Goal: Task Accomplishment & Management: Use online tool/utility

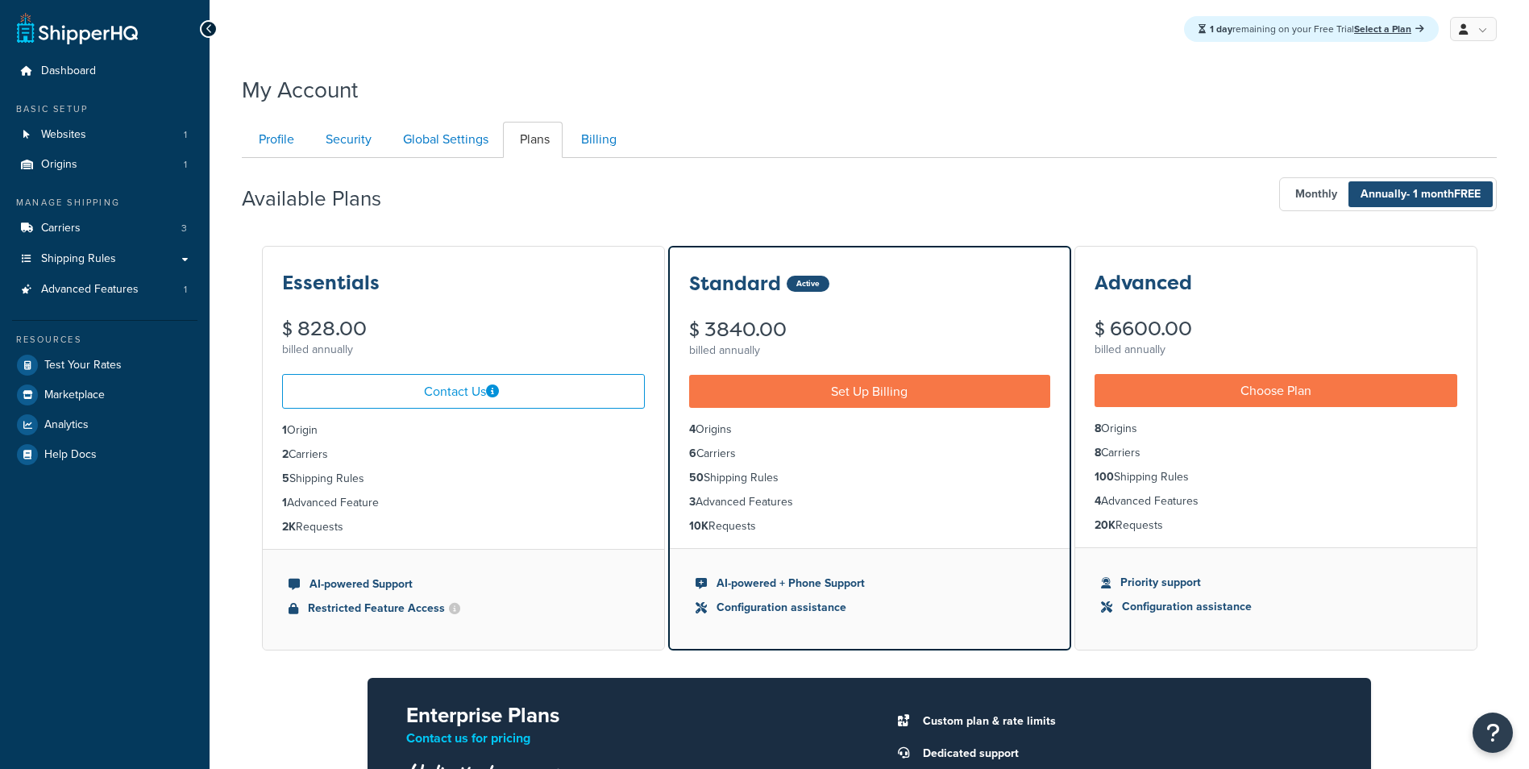
click at [34, 575] on div "Dashboard Basic Setup Websites 1 Origins 1 Manage Shipping Carriers 3 Shipping …" at bounding box center [104, 565] width 209 height 1130
click at [60, 612] on div "Dashboard Basic Setup Websites 1 Origins 1 Manage Shipping Carriers 3 Shipping …" at bounding box center [104, 565] width 209 height 1130
click at [80, 703] on div "Dashboard Basic Setup Websites 1 Origins 1 Manage Shipping Carriers 3 Shipping …" at bounding box center [104, 565] width 209 height 1130
click at [85, 643] on div "Dashboard Basic Setup Websites 1 Origins 1 Manage Shipping Carriers 3 Shipping …" at bounding box center [104, 565] width 209 height 1130
click at [87, 618] on div "Dashboard Basic Setup Websites 1 Origins 1 Manage Shipping Carriers 3 Shipping …" at bounding box center [104, 565] width 209 height 1130
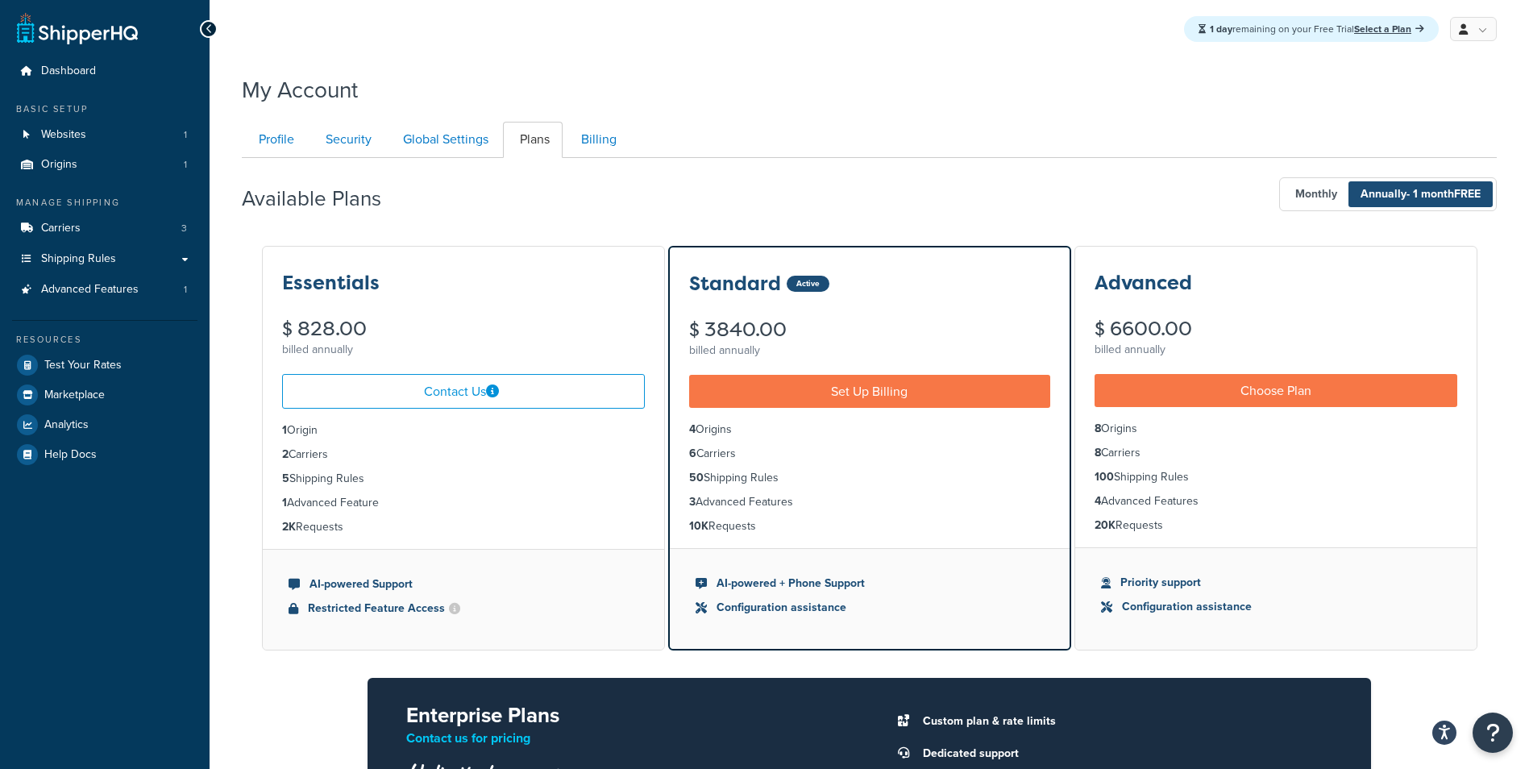
click at [91, 600] on div "Dashboard Basic Setup Websites 1 Origins 1 Manage Shipping Carriers 3 Shipping …" at bounding box center [104, 565] width 209 height 1130
click at [83, 254] on span "Shipping Rules" at bounding box center [78, 259] width 75 height 14
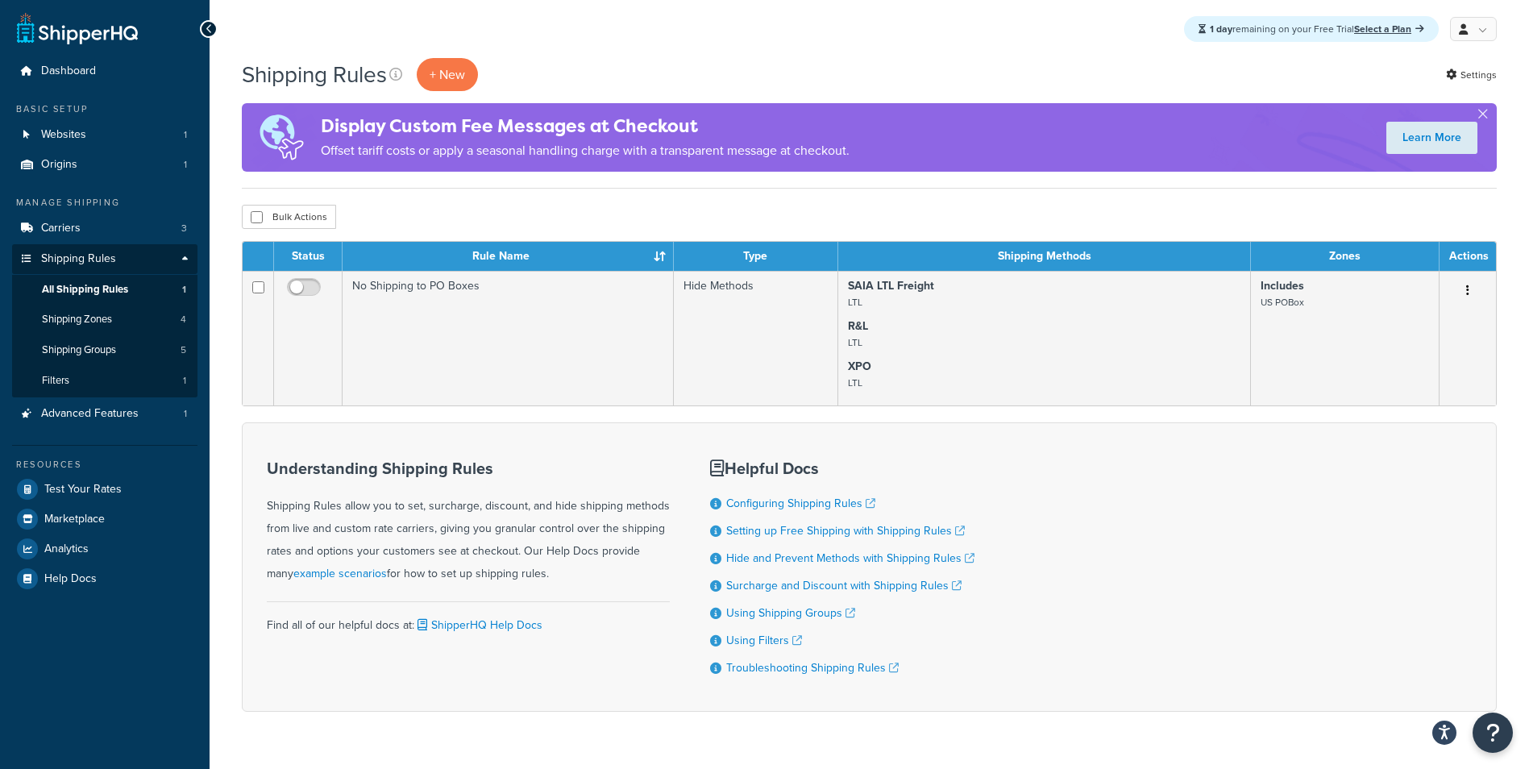
click at [485, 215] on div "Bulk Actions Duplicate Delete" at bounding box center [869, 217] width 1255 height 24
click at [437, 204] on div "Shipping Rules + New Settings Display Custom Fee Messages at Checkout Offset ta…" at bounding box center [868, 413] width 1319 height 710
click at [486, 207] on div "Bulk Actions Duplicate Delete" at bounding box center [869, 217] width 1255 height 24
click at [505, 205] on div "Bulk Actions Duplicate Delete" at bounding box center [869, 217] width 1255 height 24
click at [471, 202] on div "Shipping Rules + New Settings Display Custom Fee Messages at Checkout Offset ta…" at bounding box center [868, 413] width 1319 height 710
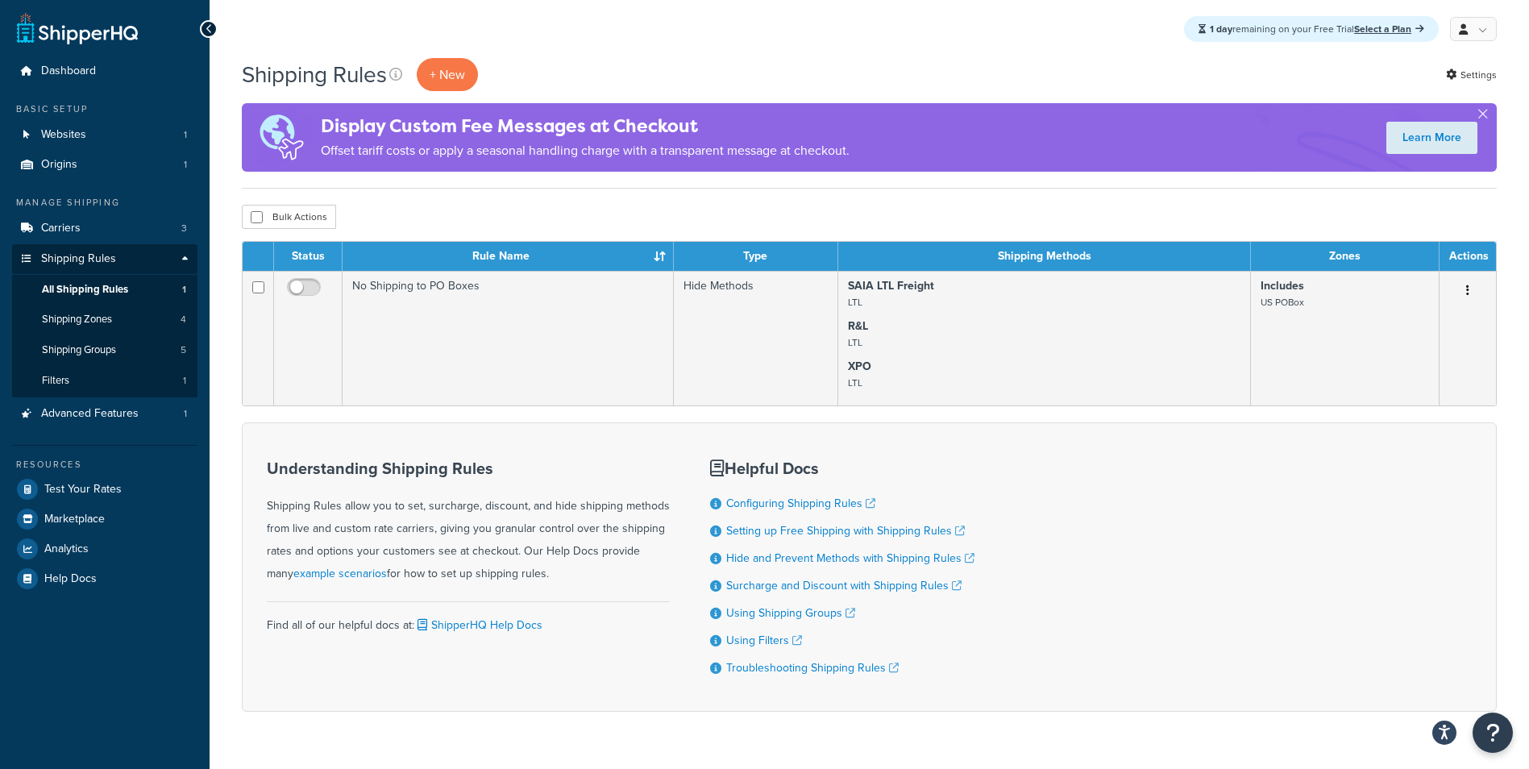
click at [471, 202] on div "Shipping Rules + New Settings Display Custom Fee Messages at Checkout Offset ta…" at bounding box center [868, 413] width 1319 height 710
click at [443, 69] on p "+ New" at bounding box center [447, 74] width 61 height 33
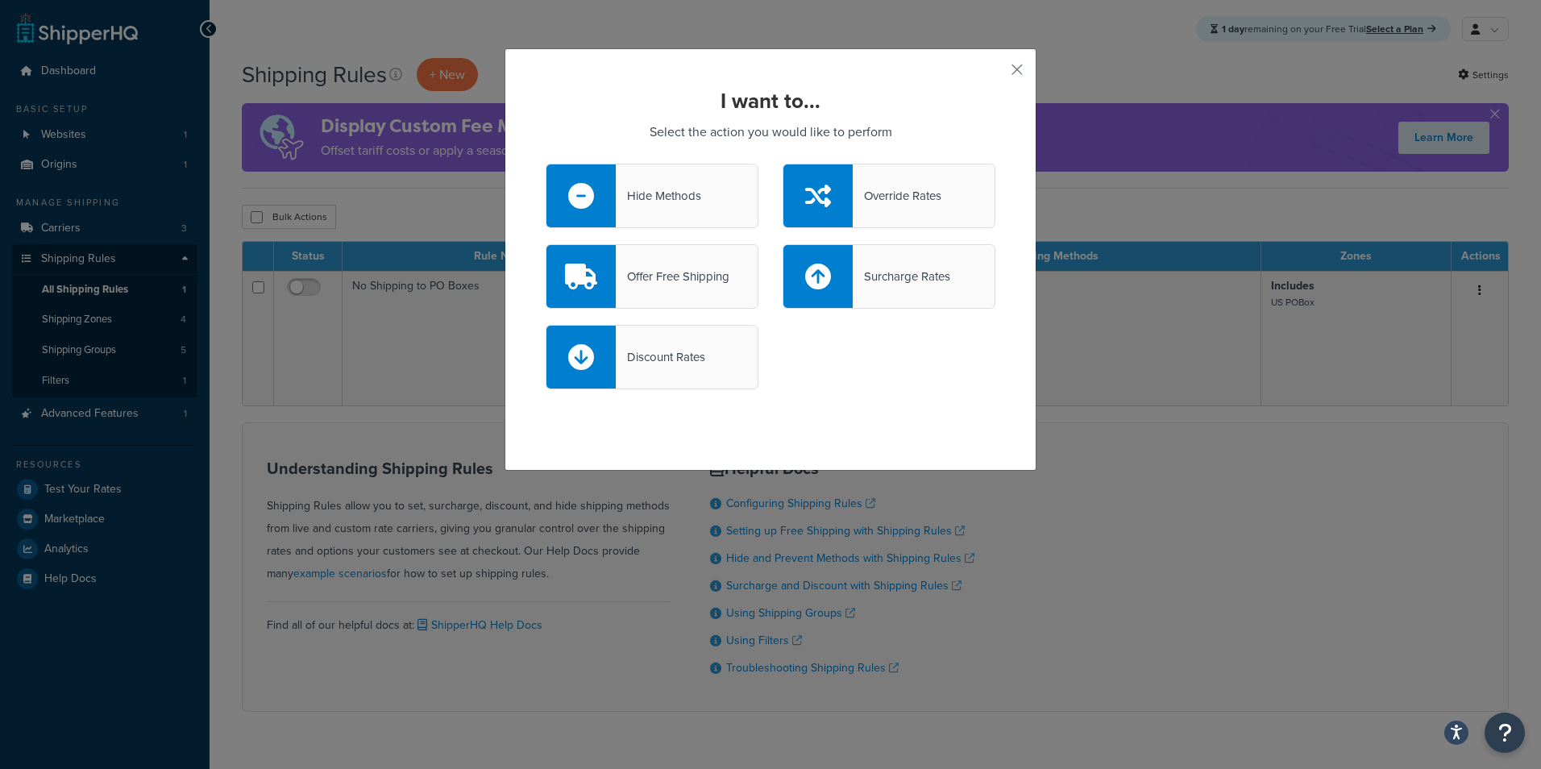
click at [785, 72] on div "I want to... Select the action you would like to perform Hide Methods Override …" at bounding box center [770, 259] width 532 height 422
click at [793, 279] on div at bounding box center [817, 276] width 69 height 63
click at [0, 0] on input "Surcharge Rates" at bounding box center [0, 0] width 0 height 0
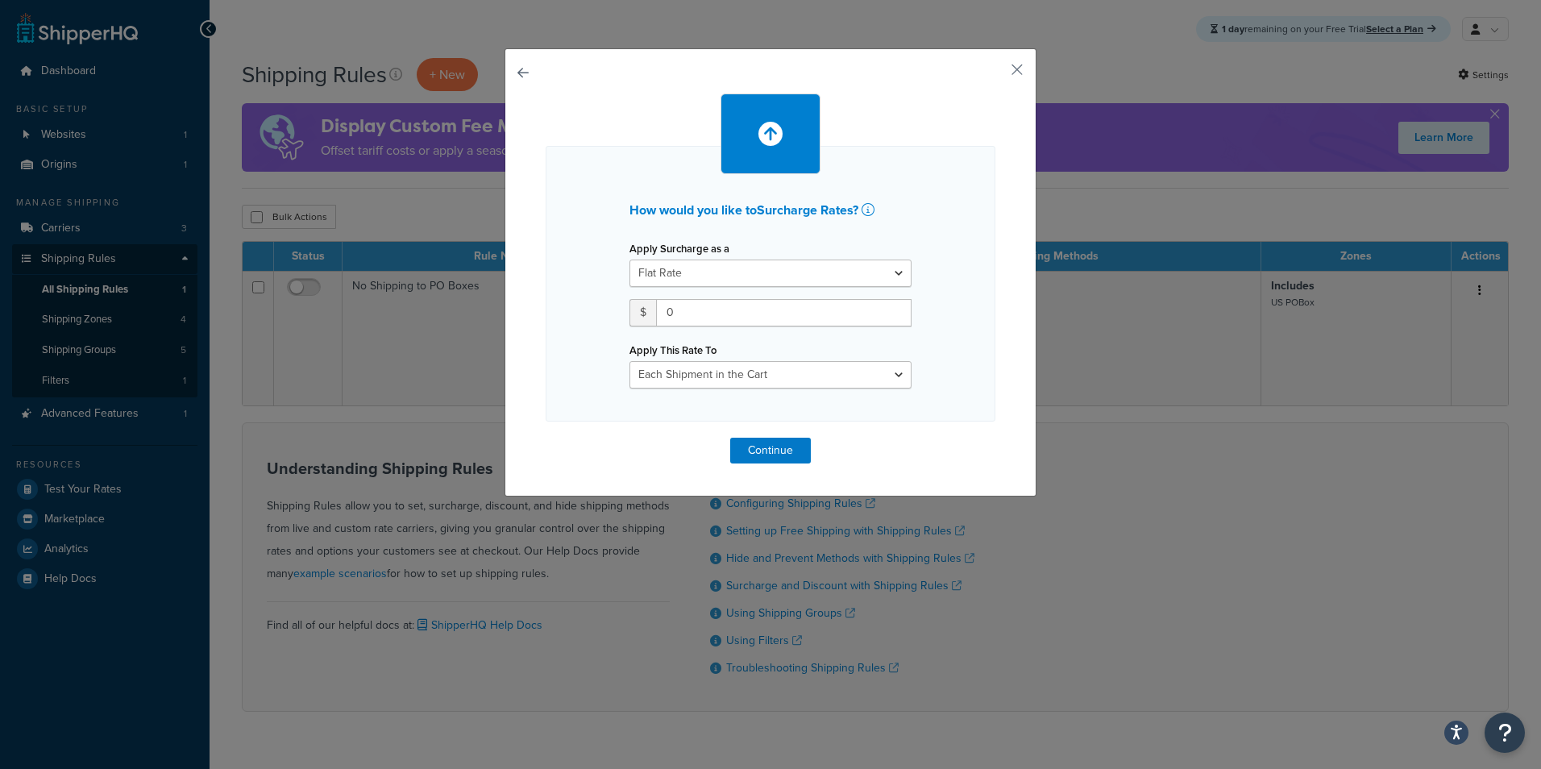
click at [507, 72] on div "How would you like to Surcharge Rates ? Apply Surcharge as a Flat Rate Percenta…" at bounding box center [770, 272] width 532 height 448
click at [546, 438] on button "button" at bounding box center [546, 438] width 0 height 0
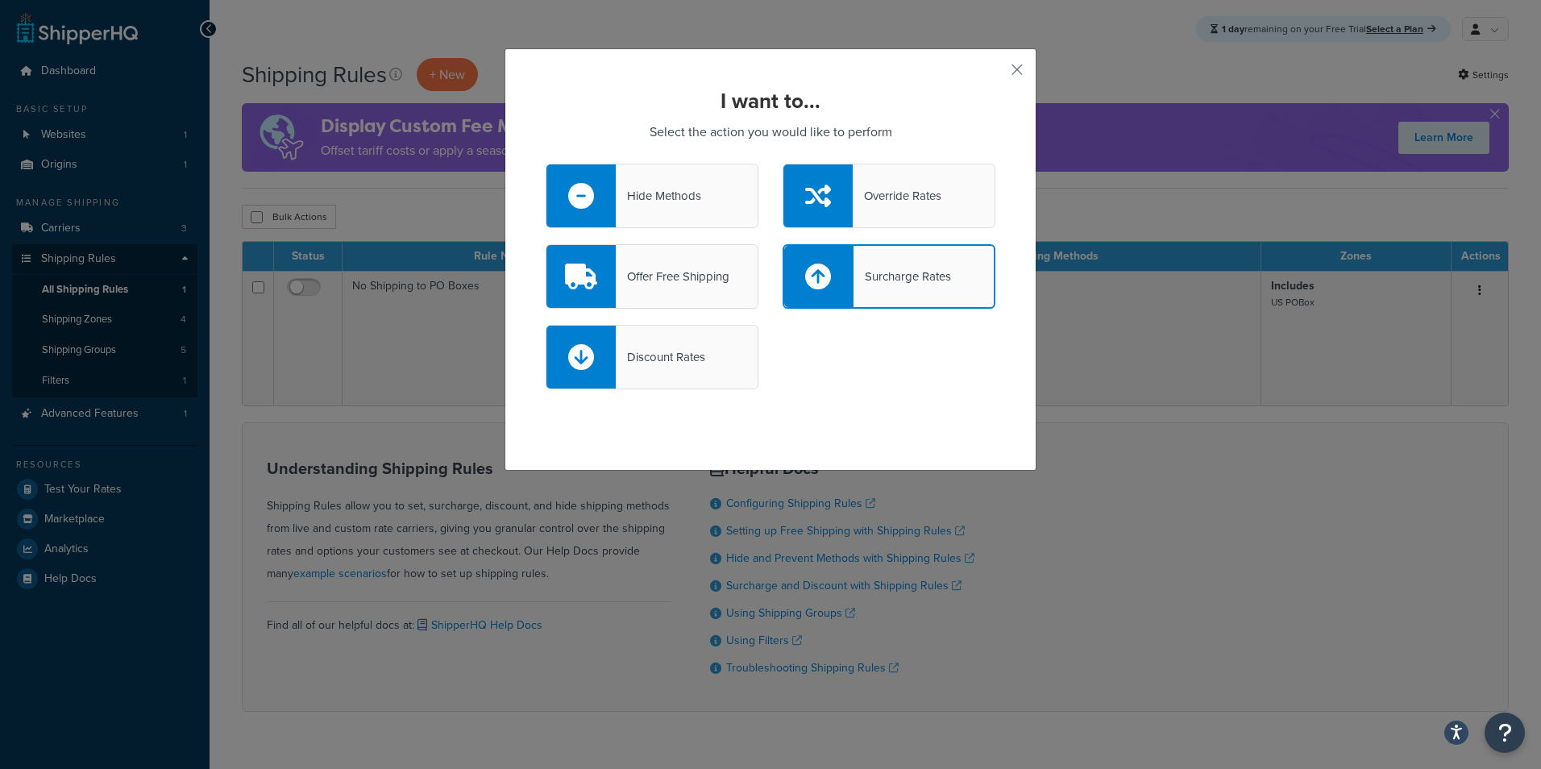
click at [625, 206] on div "Hide Methods" at bounding box center [658, 196] width 85 height 23
click at [0, 0] on input "Hide Methods" at bounding box center [0, 0] width 0 height 0
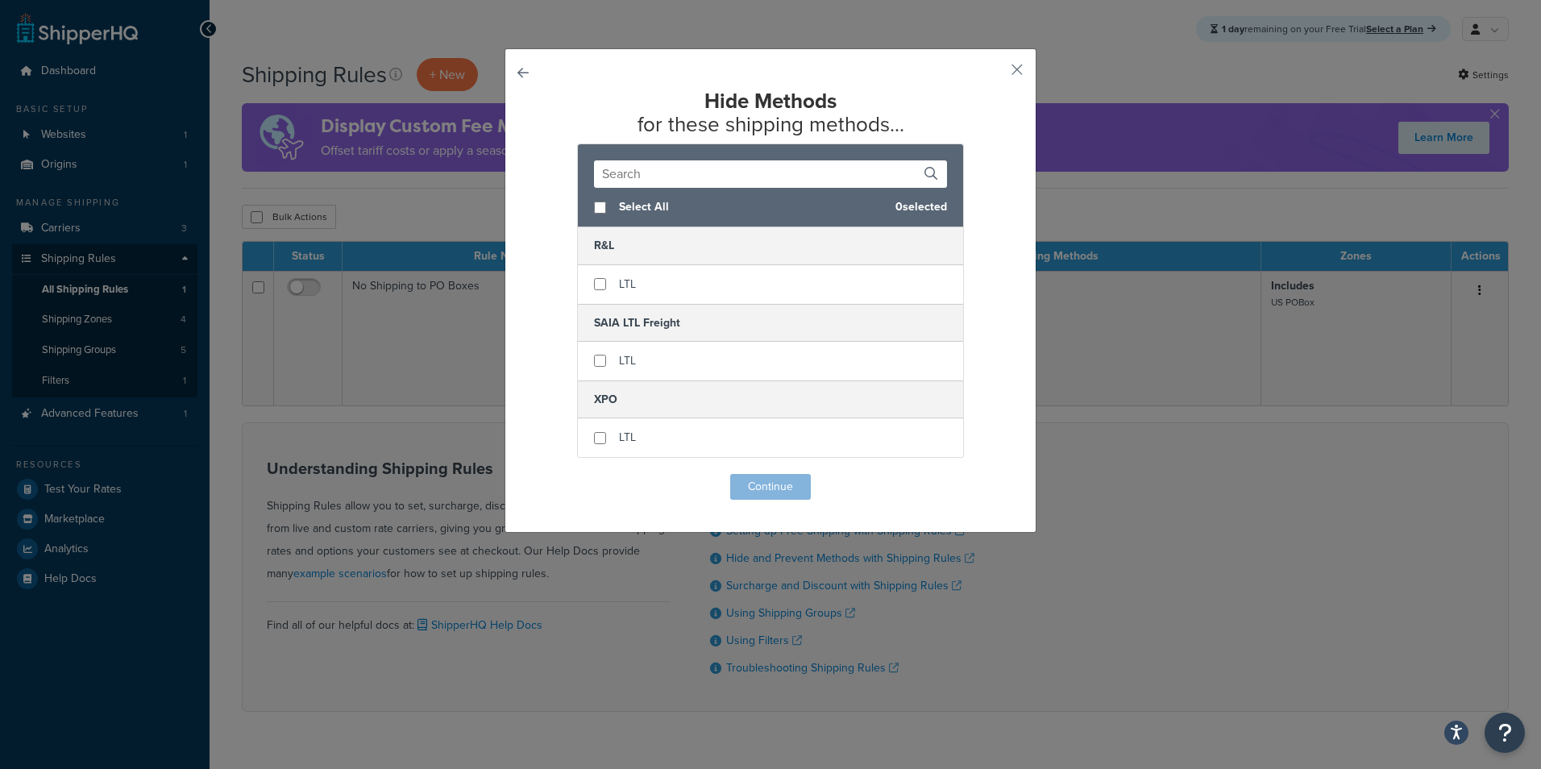
click at [546, 474] on button "button" at bounding box center [546, 474] width 0 height 0
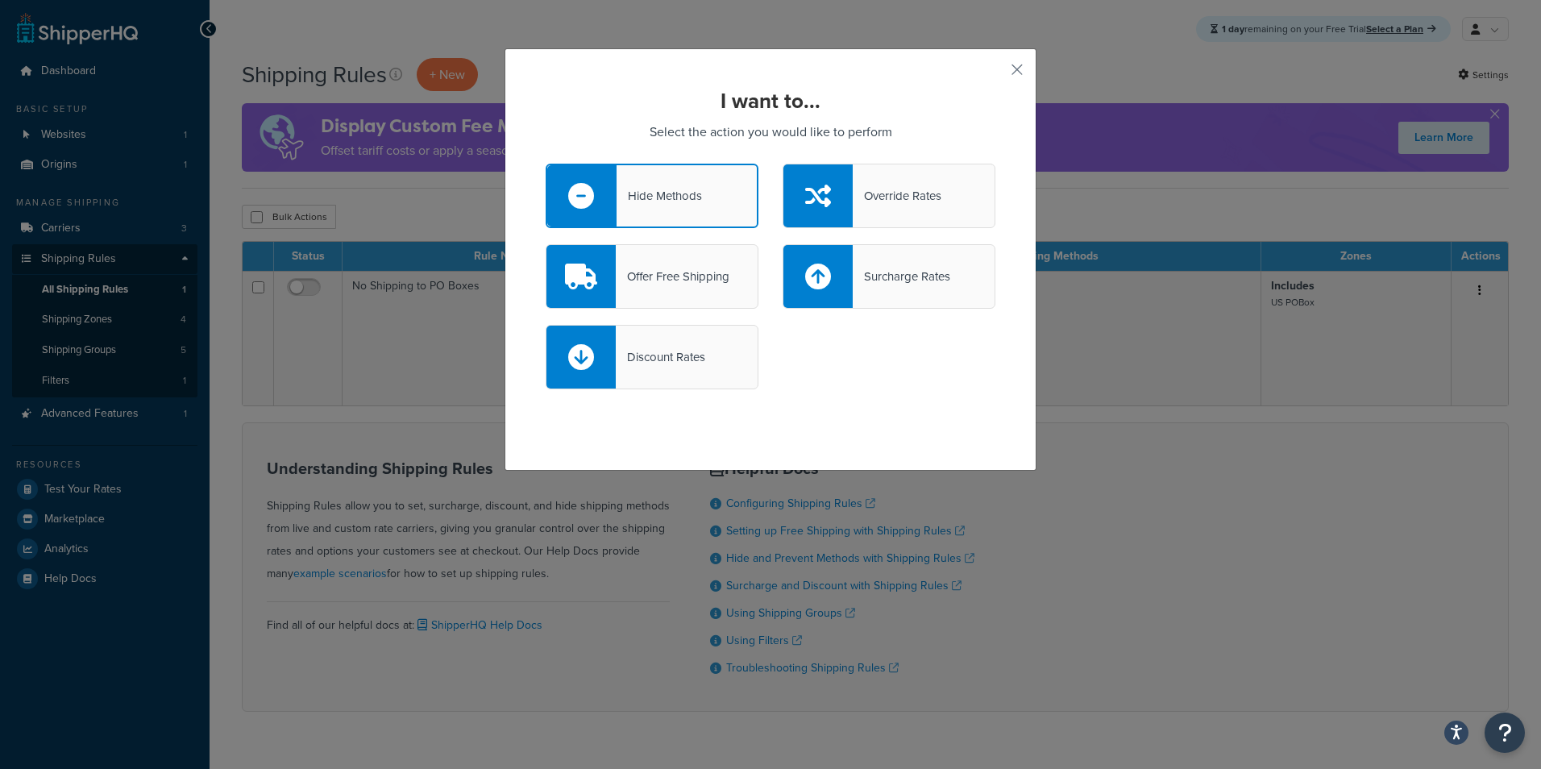
click at [616, 277] on div "Offer Free Shipping" at bounding box center [673, 276] width 114 height 23
click at [0, 0] on input "Offer Free Shipping" at bounding box center [0, 0] width 0 height 0
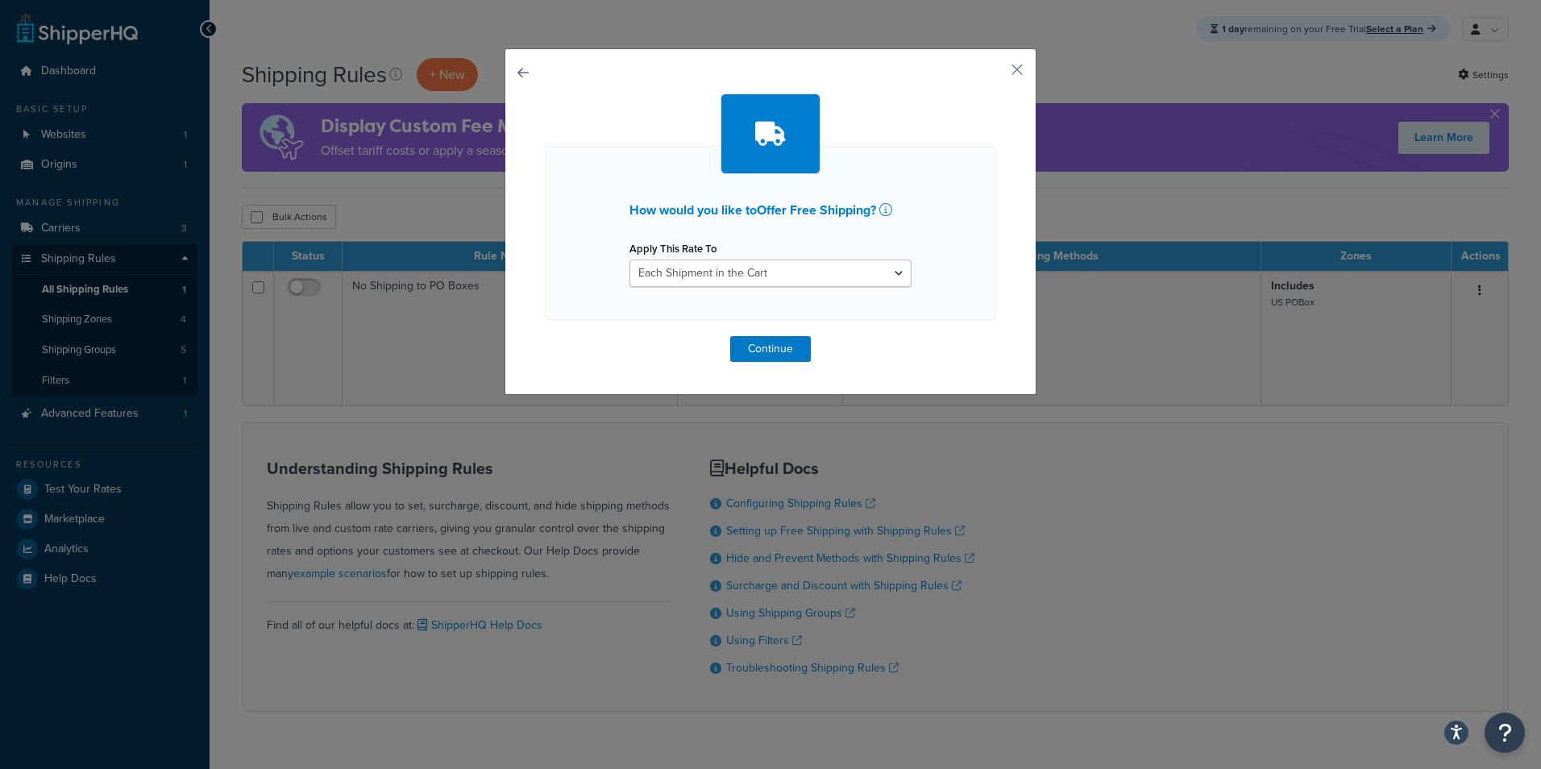
click at [546, 336] on button "button" at bounding box center [546, 336] width 0 height 0
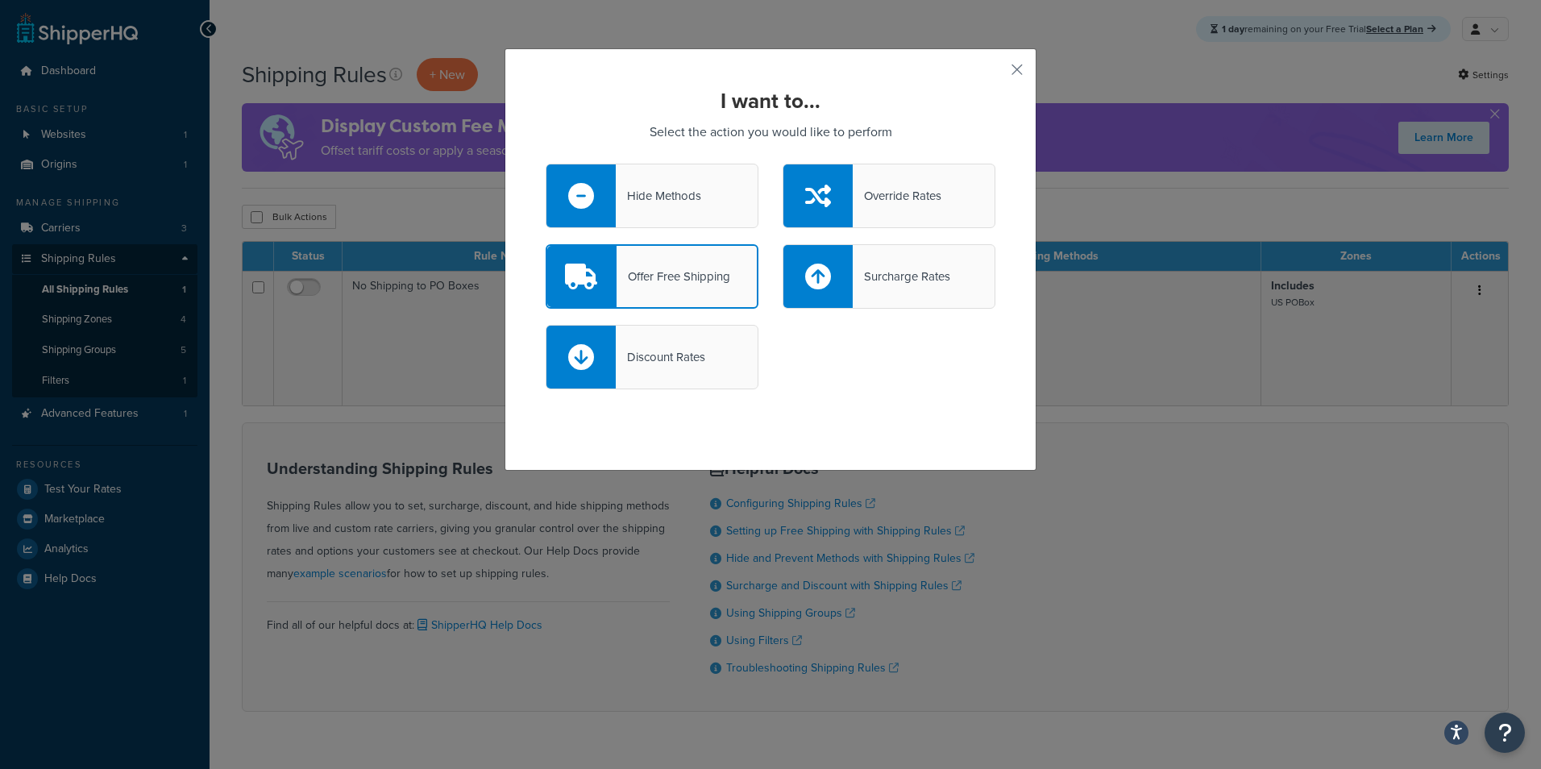
click at [935, 215] on div "Override Rates" at bounding box center [888, 196] width 213 height 64
click at [0, 0] on input "Override Rates" at bounding box center [0, 0] width 0 height 0
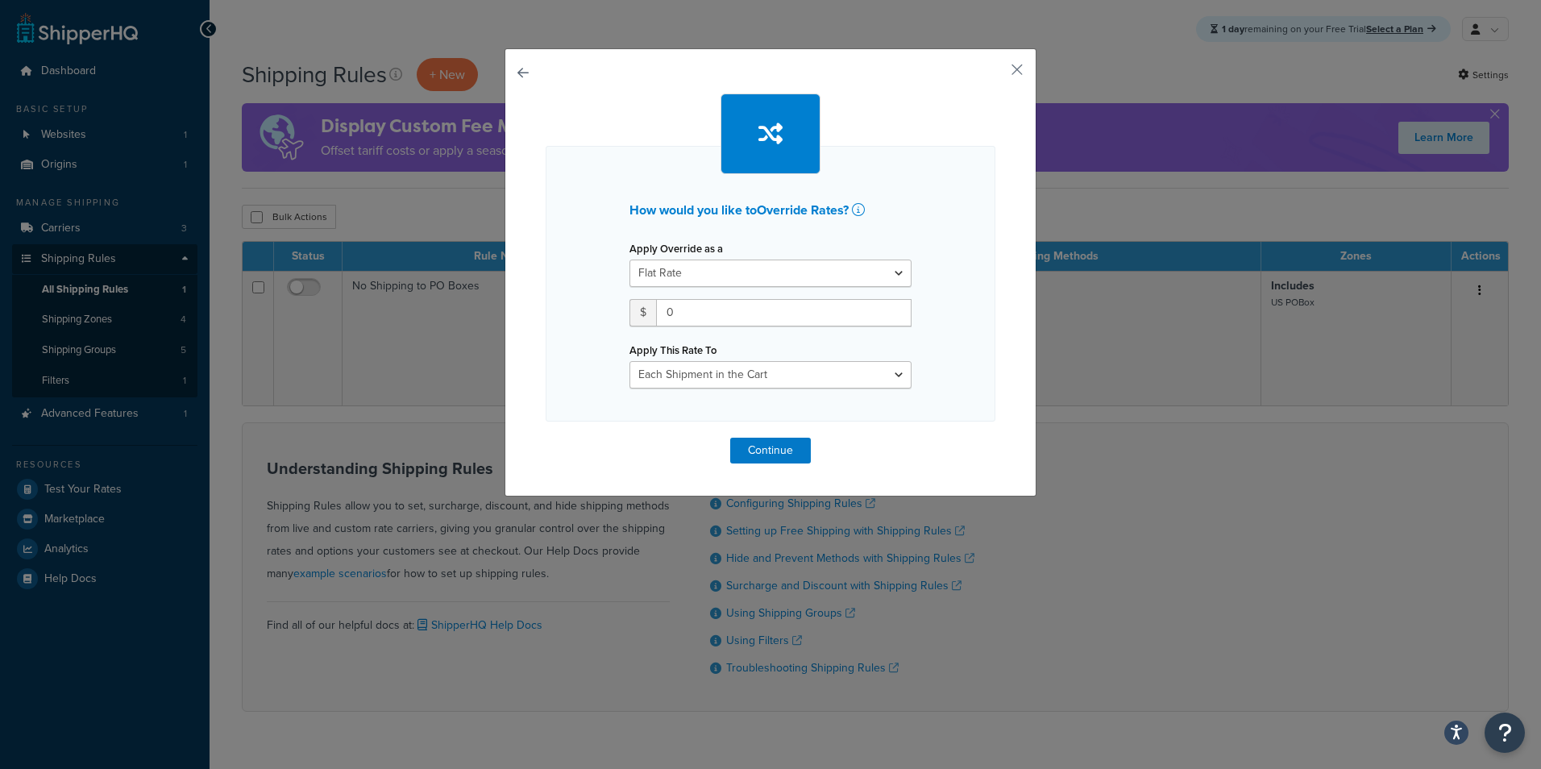
click at [546, 438] on button "button" at bounding box center [546, 438] width 0 height 0
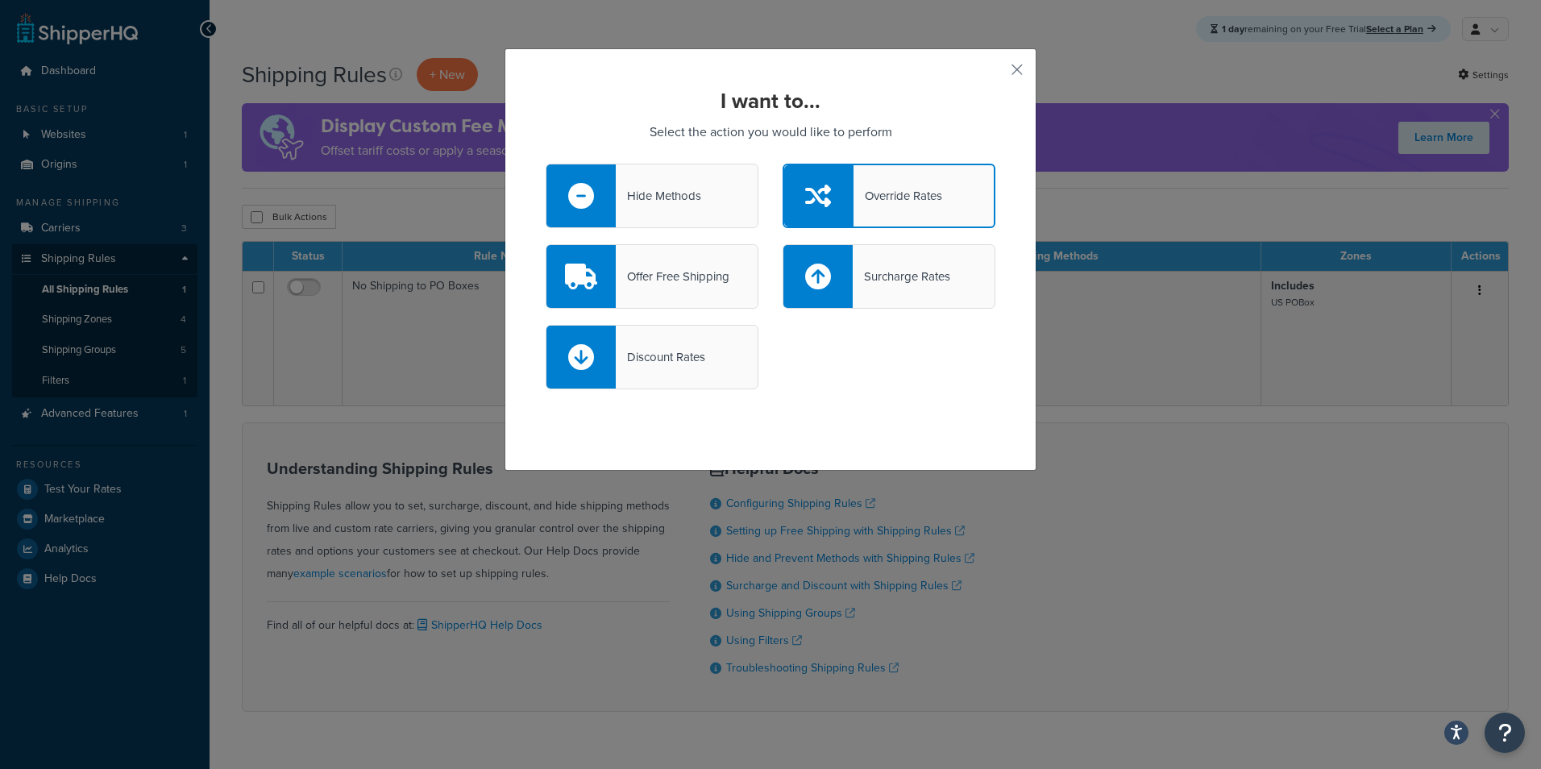
click at [650, 352] on div "Discount Rates" at bounding box center [660, 357] width 89 height 23
click at [0, 0] on input "Discount Rates" at bounding box center [0, 0] width 0 height 0
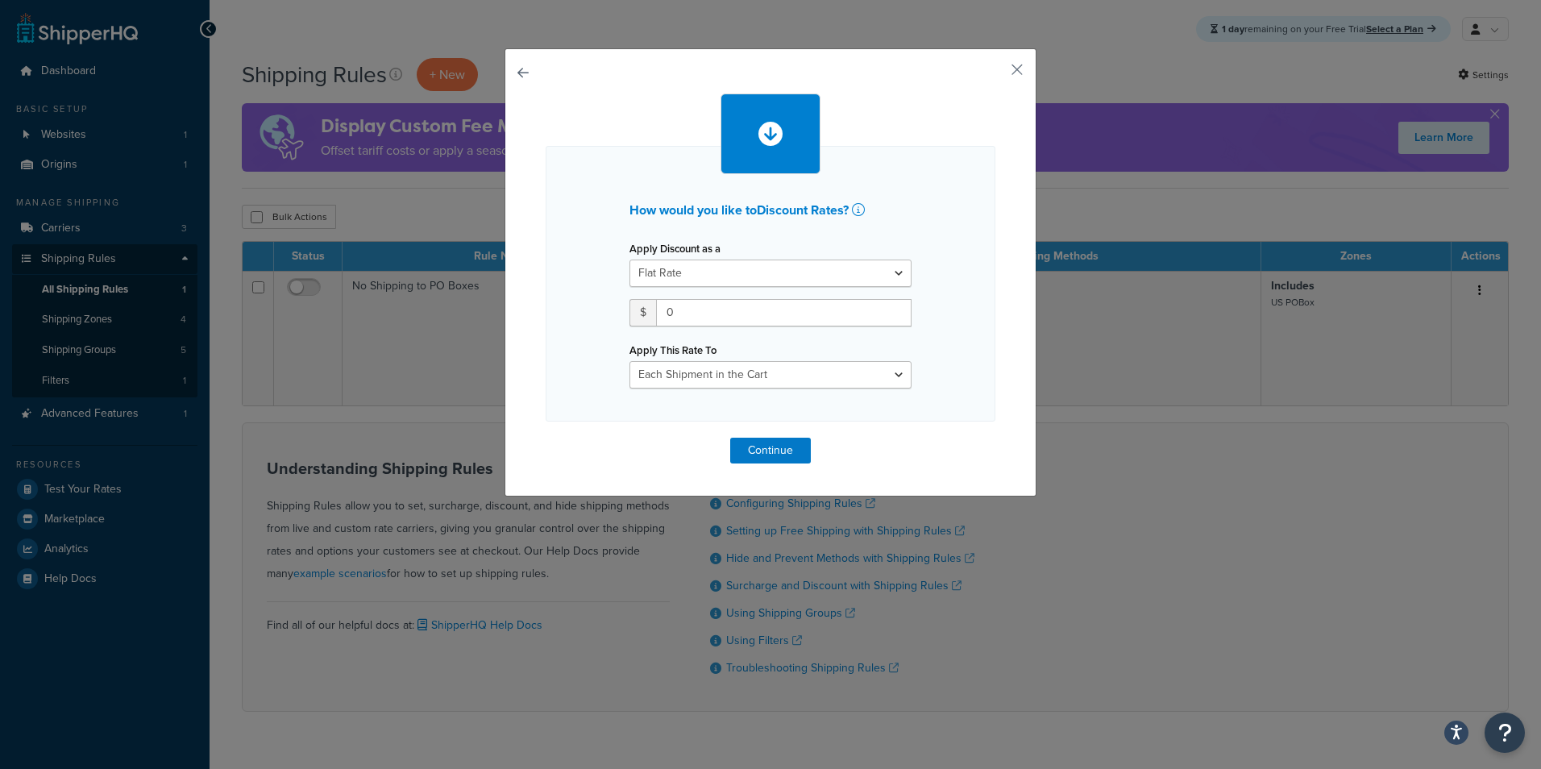
click at [546, 438] on button "button" at bounding box center [546, 438] width 0 height 0
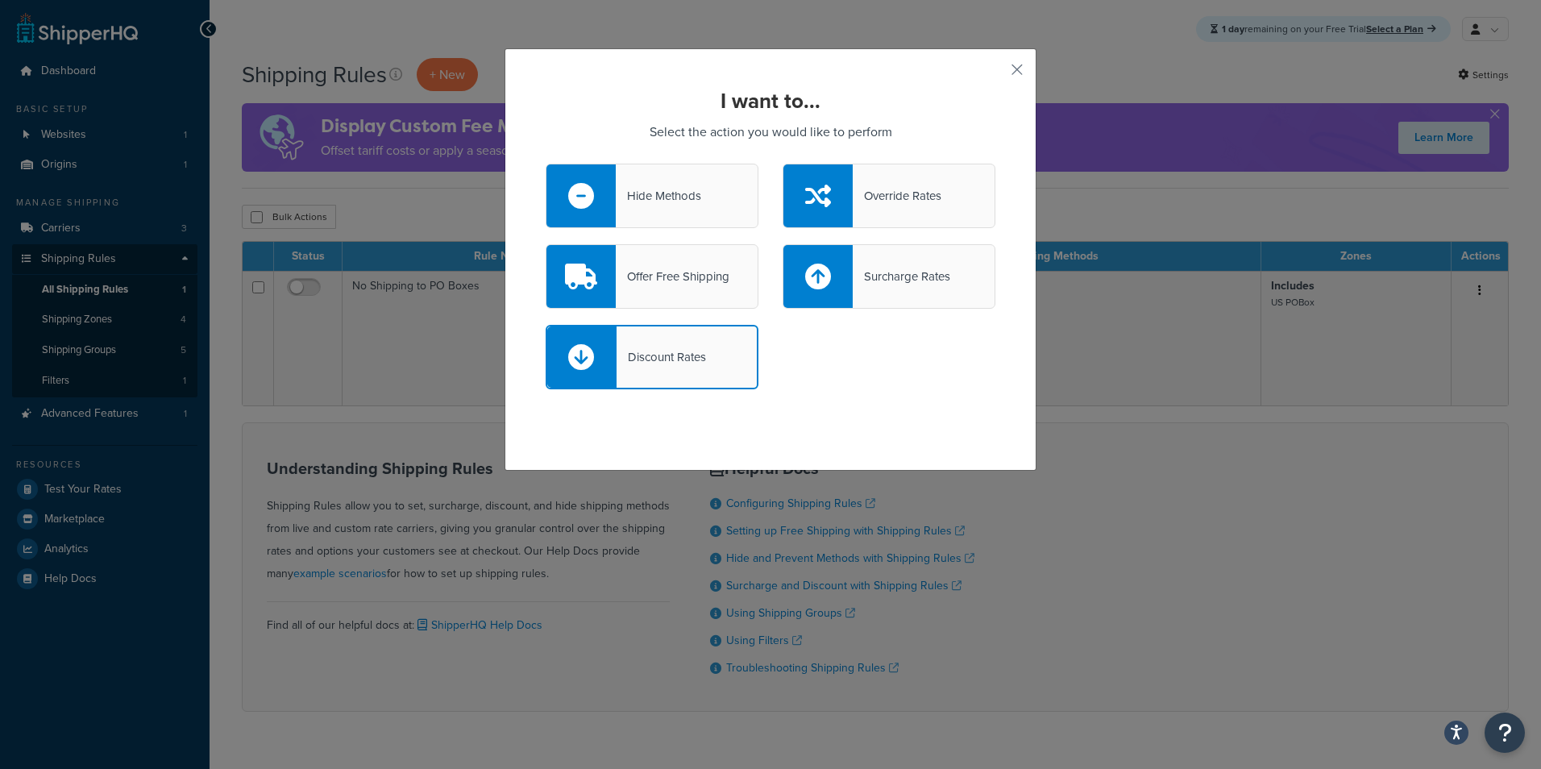
click at [1002, 69] on div "I want to... Select the action you would like to perform Hide Methods Override …" at bounding box center [770, 259] width 532 height 422
click at [995, 73] on button "button" at bounding box center [993, 75] width 4 height 4
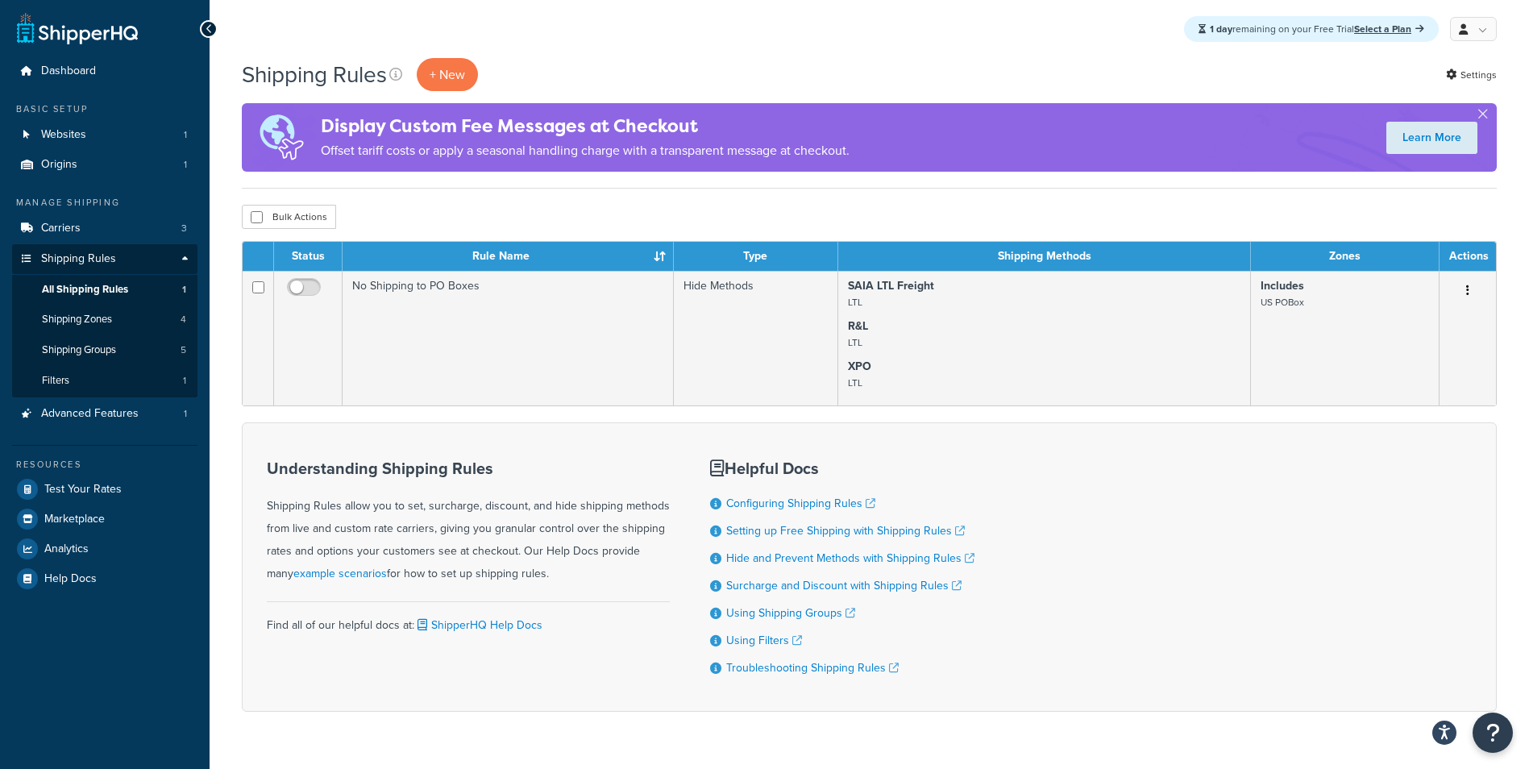
drag, startPoint x: 718, startPoint y: 76, endPoint x: 648, endPoint y: 72, distance: 70.2
click at [707, 81] on div "Shipping Rules + New Settings" at bounding box center [869, 74] width 1255 height 33
click at [642, 67] on div "Shipping Rules + New Settings" at bounding box center [869, 74] width 1255 height 33
click at [652, 40] on div "1 day remaining on your Free Trial Select a Plan My Profile Billing Global Sett…" at bounding box center [868, 29] width 1319 height 58
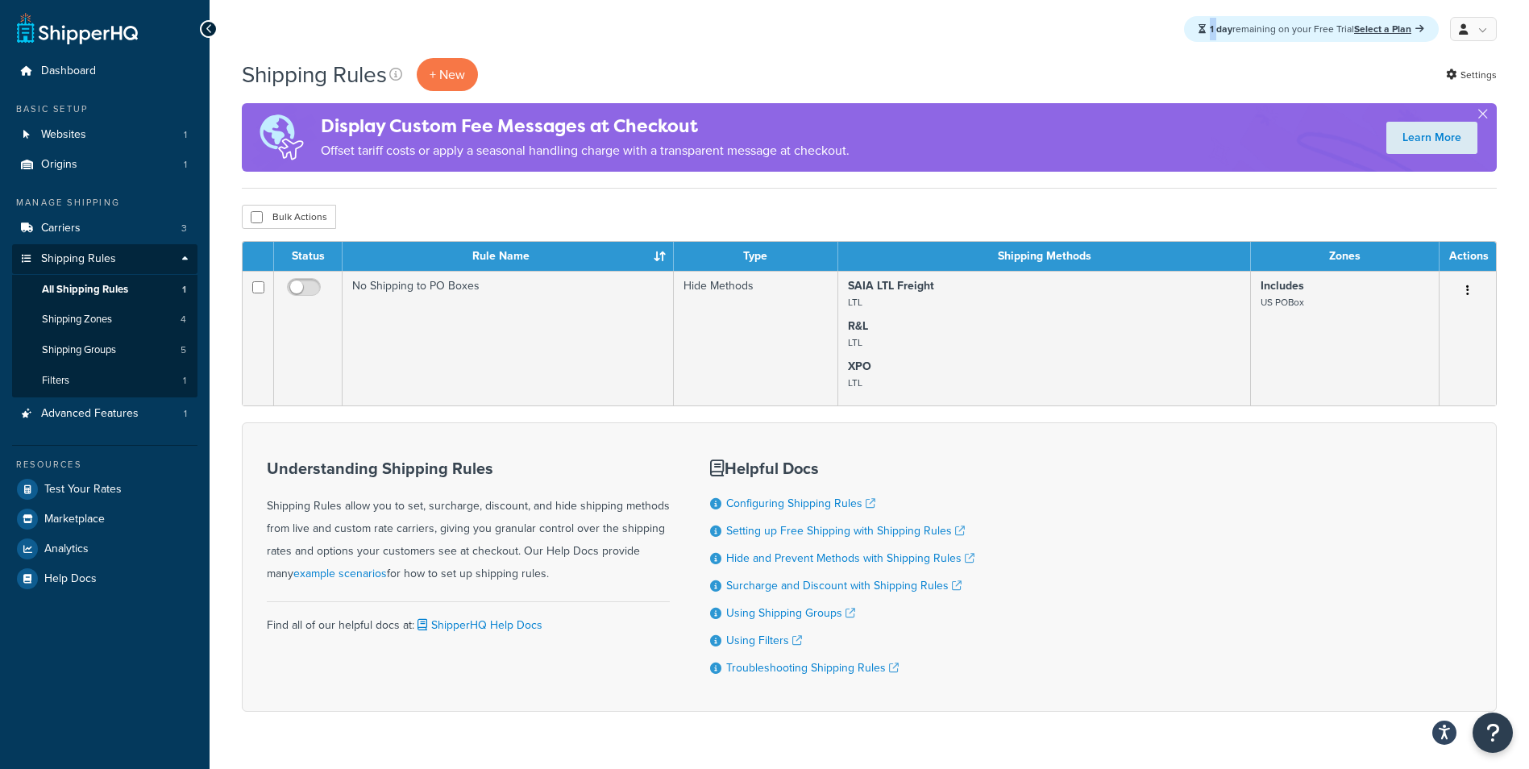
click at [652, 40] on div "1 day remaining on your Free Trial Select a Plan My Profile Billing Global Sett…" at bounding box center [868, 29] width 1319 height 58
drag, startPoint x: 1475, startPoint y: 480, endPoint x: 1471, endPoint y: 490, distance: 10.2
click at [1475, 480] on div "Understanding Shipping Rules Shipping Rules allow you to set, surcharge, discou…" at bounding box center [869, 566] width 1255 height 289
click at [572, 60] on div "Shipping Rules + New Settings" at bounding box center [869, 74] width 1255 height 33
click at [1392, 463] on div "Understanding Shipping Rules Shipping Rules allow you to set, surcharge, discou…" at bounding box center [869, 566] width 1255 height 289
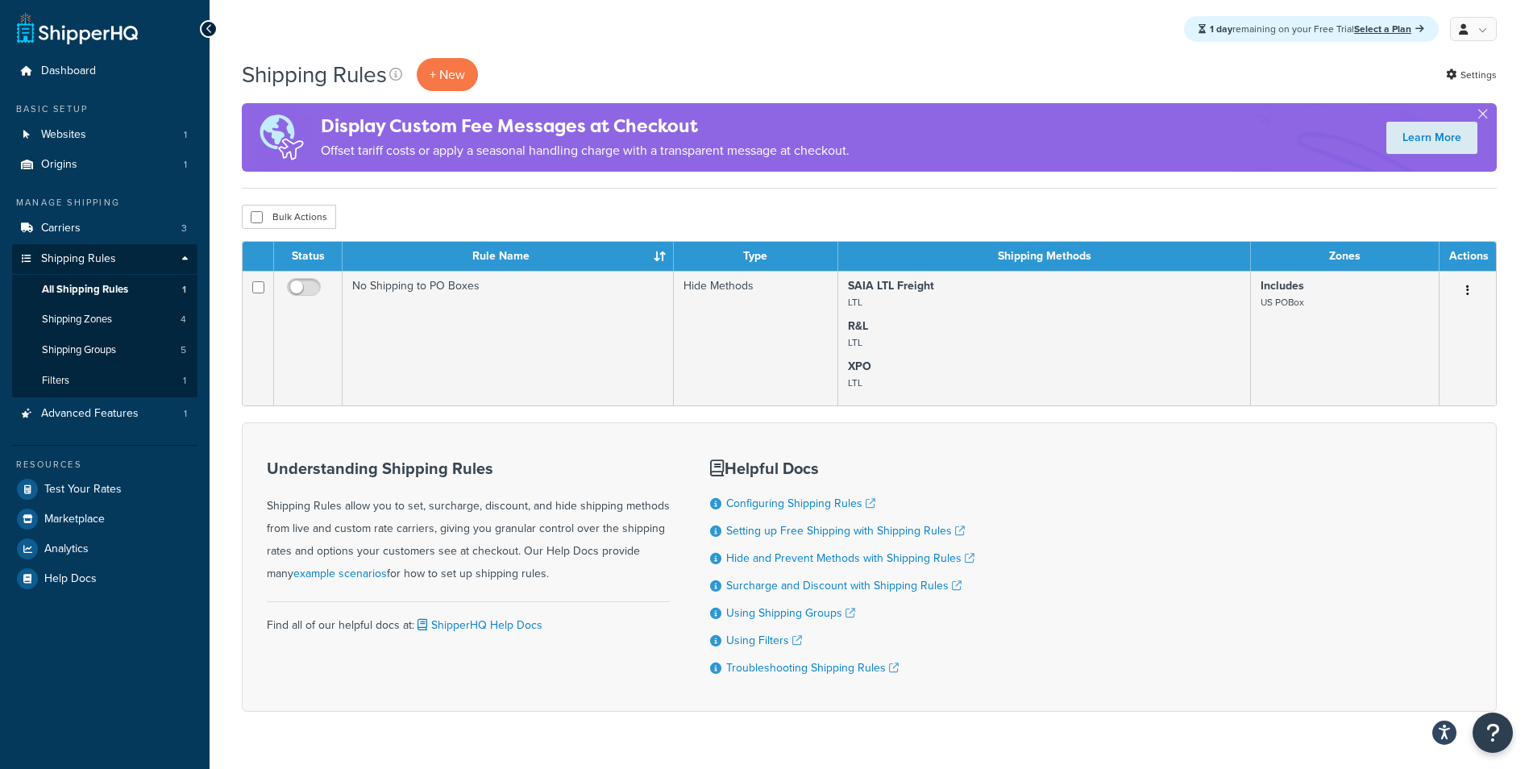
click at [1184, 569] on div "Understanding Shipping Rules Shipping Rules allow you to set, surcharge, discou…" at bounding box center [869, 566] width 1255 height 289
click at [1176, 595] on div "Understanding Shipping Rules Shipping Rules allow you to set, surcharge, discou…" at bounding box center [869, 566] width 1255 height 289
click at [913, 3] on div "1 day remaining on your Free Trial Select a Plan My Profile Billing Global Sett…" at bounding box center [868, 29] width 1319 height 58
click at [1035, 634] on div "Understanding Shipping Rules Shipping Rules allow you to set, surcharge, discou…" at bounding box center [869, 566] width 1255 height 289
drag, startPoint x: 1037, startPoint y: 593, endPoint x: 1044, endPoint y: 568, distance: 26.0
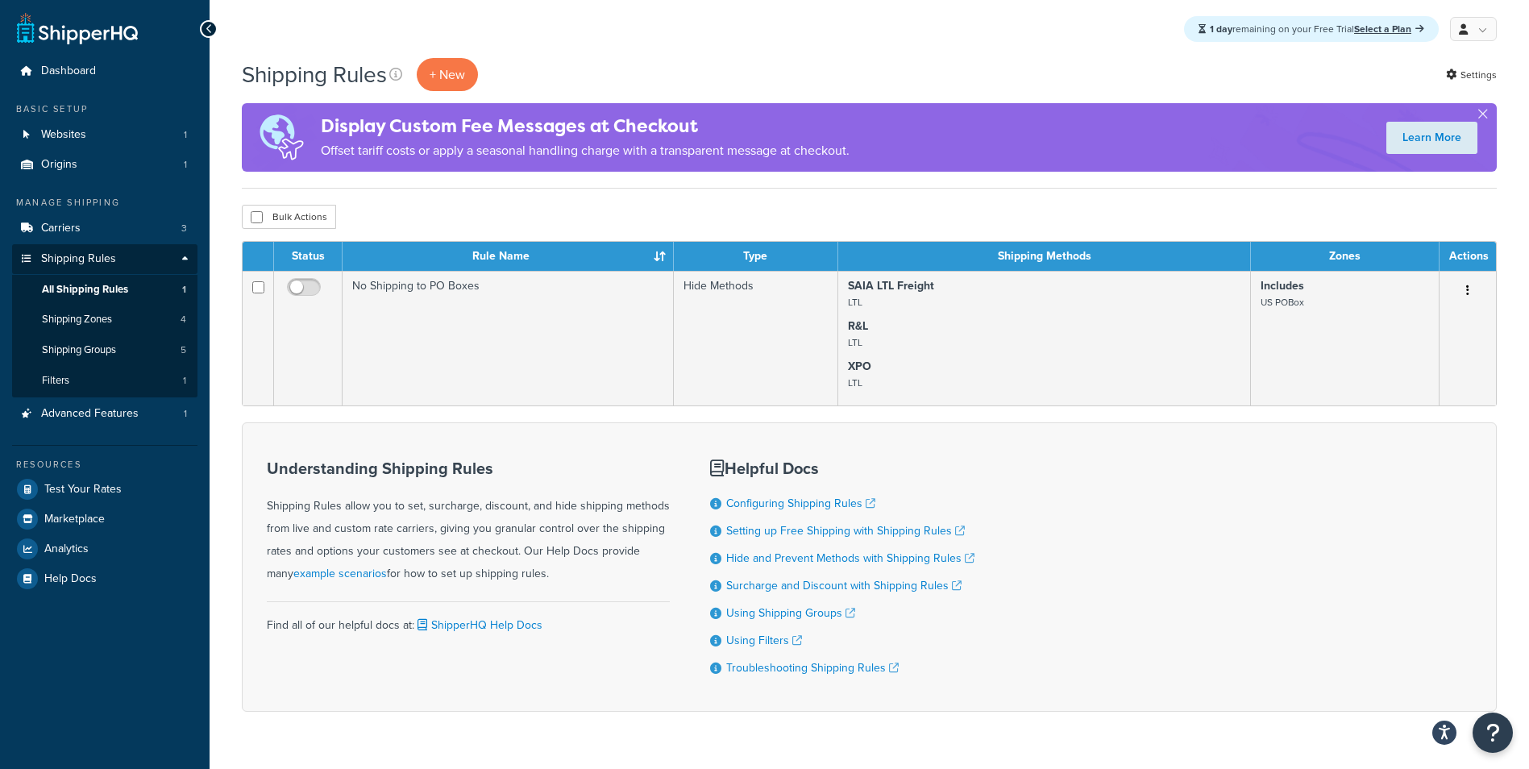
click at [1043, 575] on div "Understanding Shipping Rules Shipping Rules allow you to set, surcharge, discou…" at bounding box center [869, 566] width 1255 height 289
drag, startPoint x: 1342, startPoint y: 550, endPoint x: 1342, endPoint y: 541, distance: 8.9
click at [1342, 550] on div "Understanding Shipping Rules Shipping Rules allow you to set, surcharge, discou…" at bounding box center [869, 566] width 1255 height 289
click at [980, 451] on div "Understanding Shipping Rules Shipping Rules allow you to set, surcharge, discou…" at bounding box center [869, 566] width 1255 height 289
click at [1033, 478] on div "Understanding Shipping Rules Shipping Rules allow you to set, surcharge, discou…" at bounding box center [869, 566] width 1255 height 289
